Goal: Transaction & Acquisition: Purchase product/service

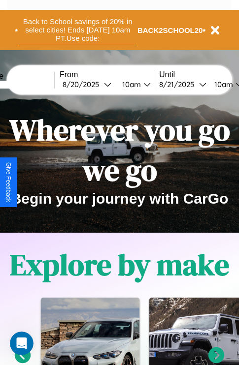
click at [77, 30] on button "Back to School savings of 20% in select cities! Ends [DATE] 10am PT. Use code:" at bounding box center [77, 30] width 119 height 31
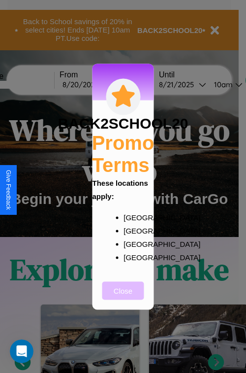
click at [123, 297] on button "Close" at bounding box center [123, 290] width 42 height 18
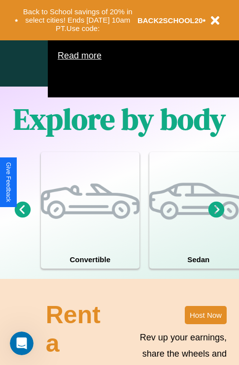
scroll to position [633, 0]
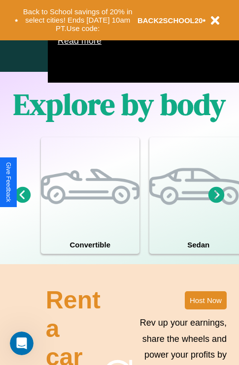
click at [216, 203] on icon at bounding box center [216, 195] width 16 height 16
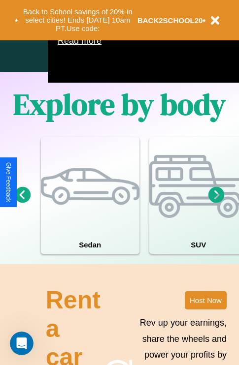
click at [216, 203] on icon at bounding box center [216, 195] width 16 height 16
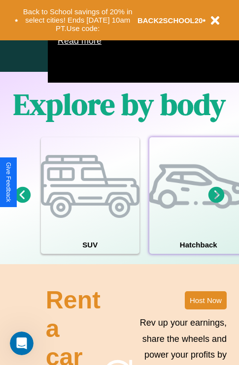
click at [198, 210] on div at bounding box center [198, 186] width 99 height 99
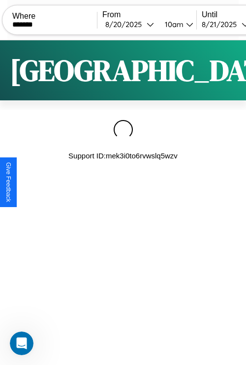
type input "*******"
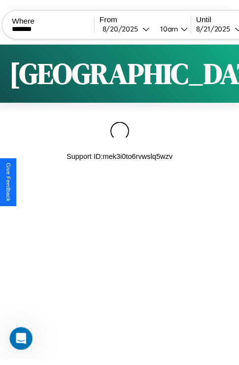
scroll to position [0, 86]
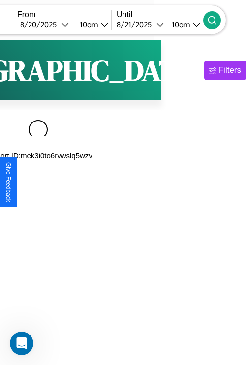
click at [217, 20] on icon at bounding box center [212, 20] width 10 height 10
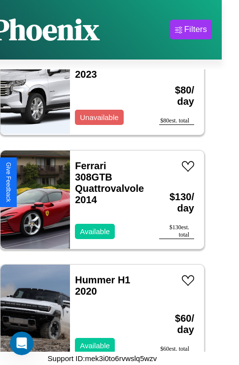
scroll to position [12264, 0]
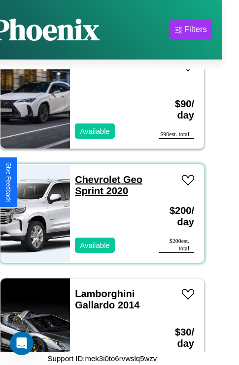
click at [95, 174] on link "Chevrolet Geo Sprint 2020" at bounding box center [108, 185] width 67 height 22
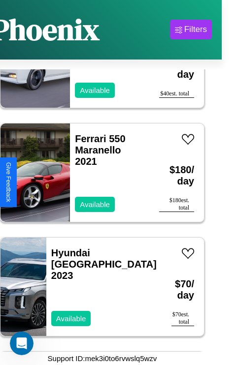
scroll to position [5522, 0]
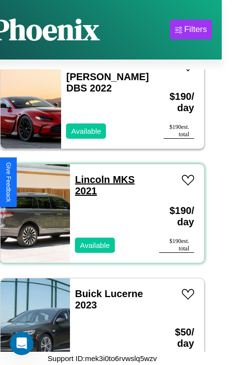
click at [89, 174] on link "Lincoln MKS 2021" at bounding box center [105, 185] width 60 height 22
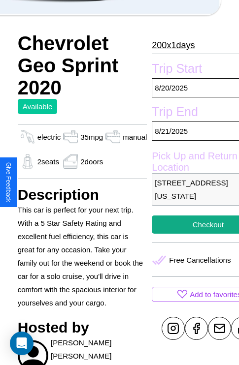
scroll to position [258, 30]
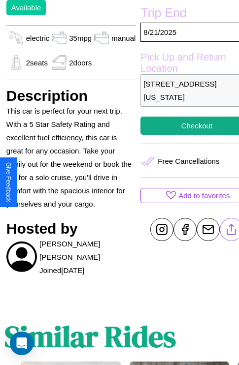
click at [232, 230] on line at bounding box center [232, 228] width 0 height 7
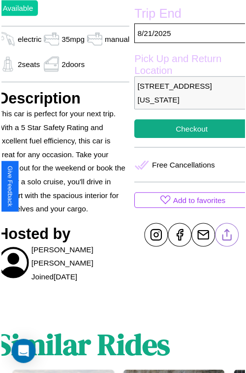
scroll to position [270, 39]
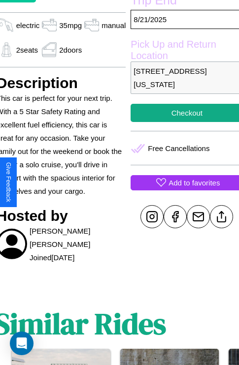
click at [183, 183] on p "Add to favorites" at bounding box center [193, 182] width 51 height 13
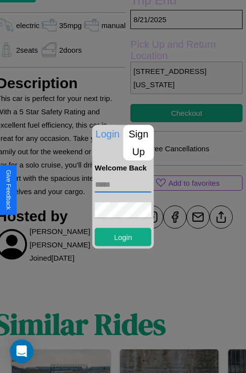
click at [123, 184] on input "text" at bounding box center [123, 184] width 57 height 16
type input "**********"
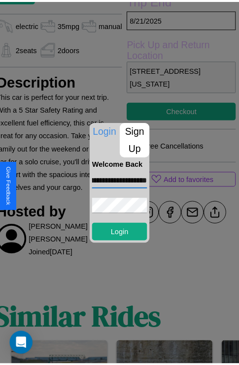
scroll to position [0, 0]
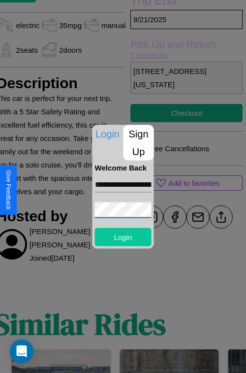
click at [123, 236] on button "Login" at bounding box center [123, 237] width 57 height 18
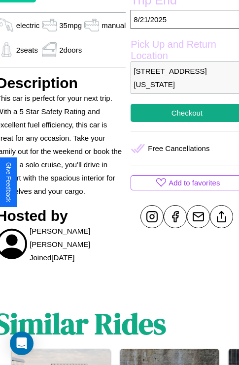
scroll to position [200, 39]
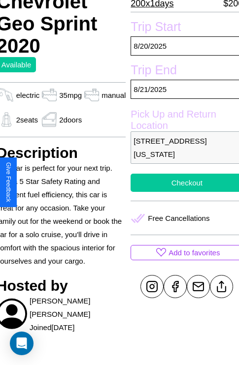
click at [183, 183] on button "Checkout" at bounding box center [187, 183] width 112 height 18
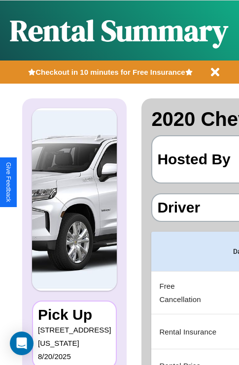
scroll to position [0, 186]
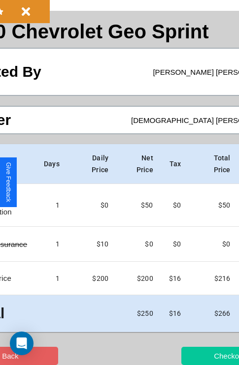
click at [191, 356] on button "Checkout" at bounding box center [229, 356] width 96 height 18
